Goal: Task Accomplishment & Management: Complete application form

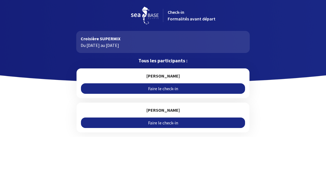
click at [140, 88] on link "Faire le check-in" at bounding box center [163, 88] width 164 height 10
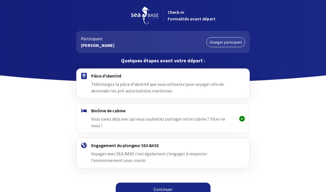
click at [102, 87] on div "Pièce d'identité Téléchargez la pièce d'identité que vous utiliserez pour voyag…" at bounding box center [162, 83] width 143 height 21
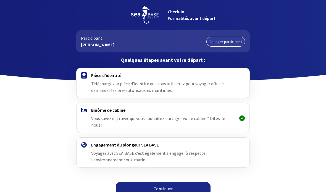
click at [147, 183] on link "Continuer" at bounding box center [163, 188] width 95 height 13
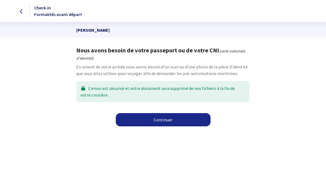
click at [149, 120] on link "Continuer" at bounding box center [163, 119] width 95 height 13
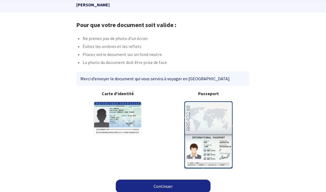
scroll to position [29, 0]
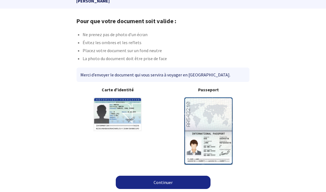
click at [139, 181] on link "Continuer" at bounding box center [163, 182] width 95 height 13
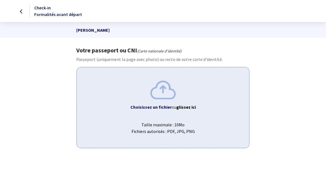
click at [154, 104] on b "Choisissez un fichier" at bounding box center [150, 107] width 41 height 6
click at [154, 122] on span "Taille maximale : 10Mo Fichiers autorisés : PDF, JPG, PNG" at bounding box center [162, 126] width 163 height 18
click at [194, 137] on div "Choisissez un fichier ou glissez ici Taille maximale : 10Mo Fichiers autorisés …" at bounding box center [162, 107] width 172 height 81
click at [168, 111] on div "Choisissez un fichier ou glissez ici Taille maximale : 10Mo Fichiers autorisés …" at bounding box center [162, 107] width 172 height 81
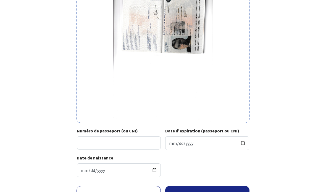
scroll to position [79, 0]
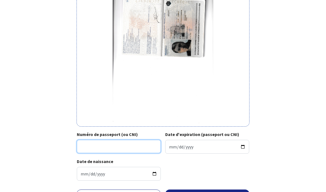
click at [88, 150] on input "Numéro de passeport (ou CNI)" at bounding box center [119, 146] width 84 height 13
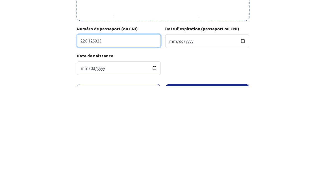
type input "22CH26923"
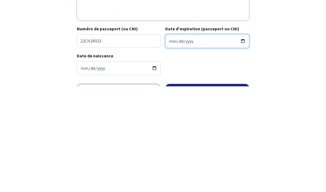
click at [178, 140] on input "Date d'expiration (passeport ou CNI)" at bounding box center [207, 147] width 84 height 14
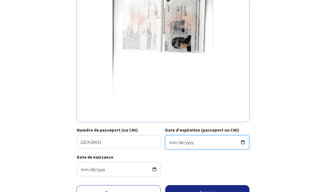
click at [191, 140] on input "2032-04-13" at bounding box center [207, 142] width 84 height 14
type input "2032-04-06"
click at [231, 187] on button "Envoyer" at bounding box center [207, 192] width 84 height 14
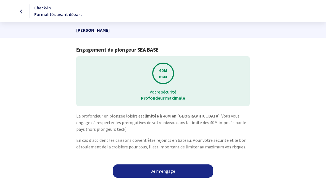
click at [174, 173] on link "Je m'engage" at bounding box center [163, 170] width 100 height 13
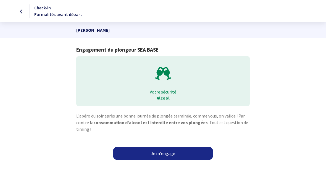
click at [182, 152] on link "Je m'engage" at bounding box center [163, 153] width 100 height 13
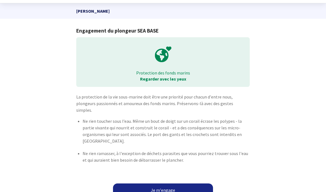
scroll to position [20, 0]
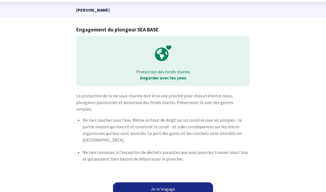
click at [187, 182] on link "Je m'engage" at bounding box center [163, 188] width 100 height 13
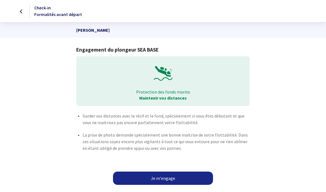
click at [188, 177] on link "Je m'engage" at bounding box center [163, 178] width 100 height 13
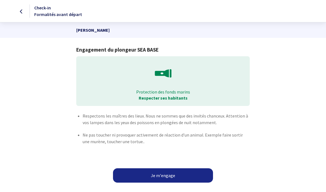
click at [183, 174] on button "Je m'engage" at bounding box center [163, 175] width 100 height 14
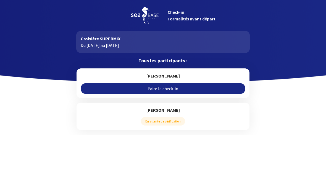
click at [145, 88] on link "Faire le check-in" at bounding box center [163, 88] width 164 height 10
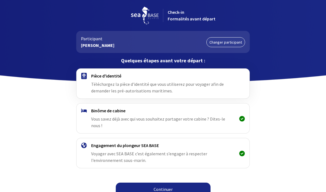
click at [113, 83] on span "Téléchargez la pièce d'identité que vous utiliserez pour voyager afin de demand…" at bounding box center [157, 87] width 132 height 12
click at [151, 183] on link "Continuer" at bounding box center [163, 189] width 95 height 13
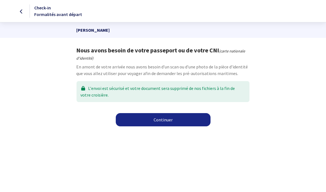
click at [151, 120] on link "Continuer" at bounding box center [163, 119] width 95 height 13
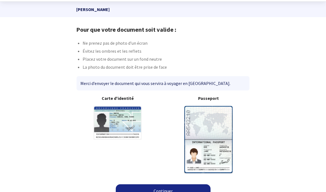
scroll to position [29, 0]
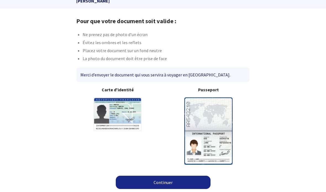
click at [157, 183] on link "Continuer" at bounding box center [163, 182] width 95 height 13
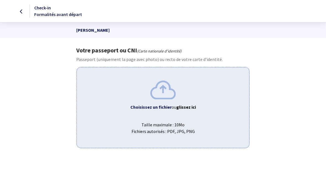
click at [144, 106] on b "Choisissez un fichier" at bounding box center [150, 107] width 41 height 6
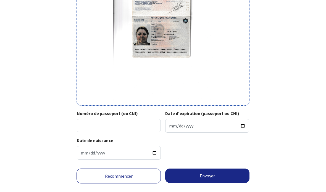
scroll to position [105, 0]
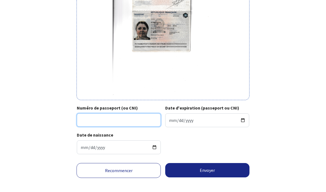
click at [87, 118] on input "Numéro de passeport (ou CNI)" at bounding box center [119, 119] width 84 height 13
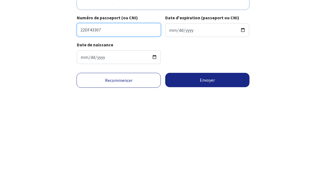
type input "22DF43307"
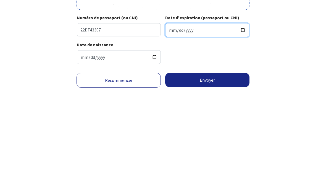
click at [177, 113] on input "Date d'expiration (passeport ou CNI)" at bounding box center [207, 120] width 84 height 14
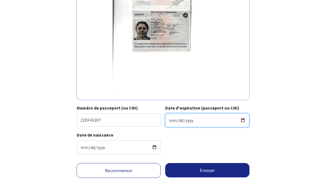
type input "2032-06-01"
click at [188, 164] on button "Envoyer" at bounding box center [207, 170] width 84 height 14
